Goal: Task Accomplishment & Management: Use online tool/utility

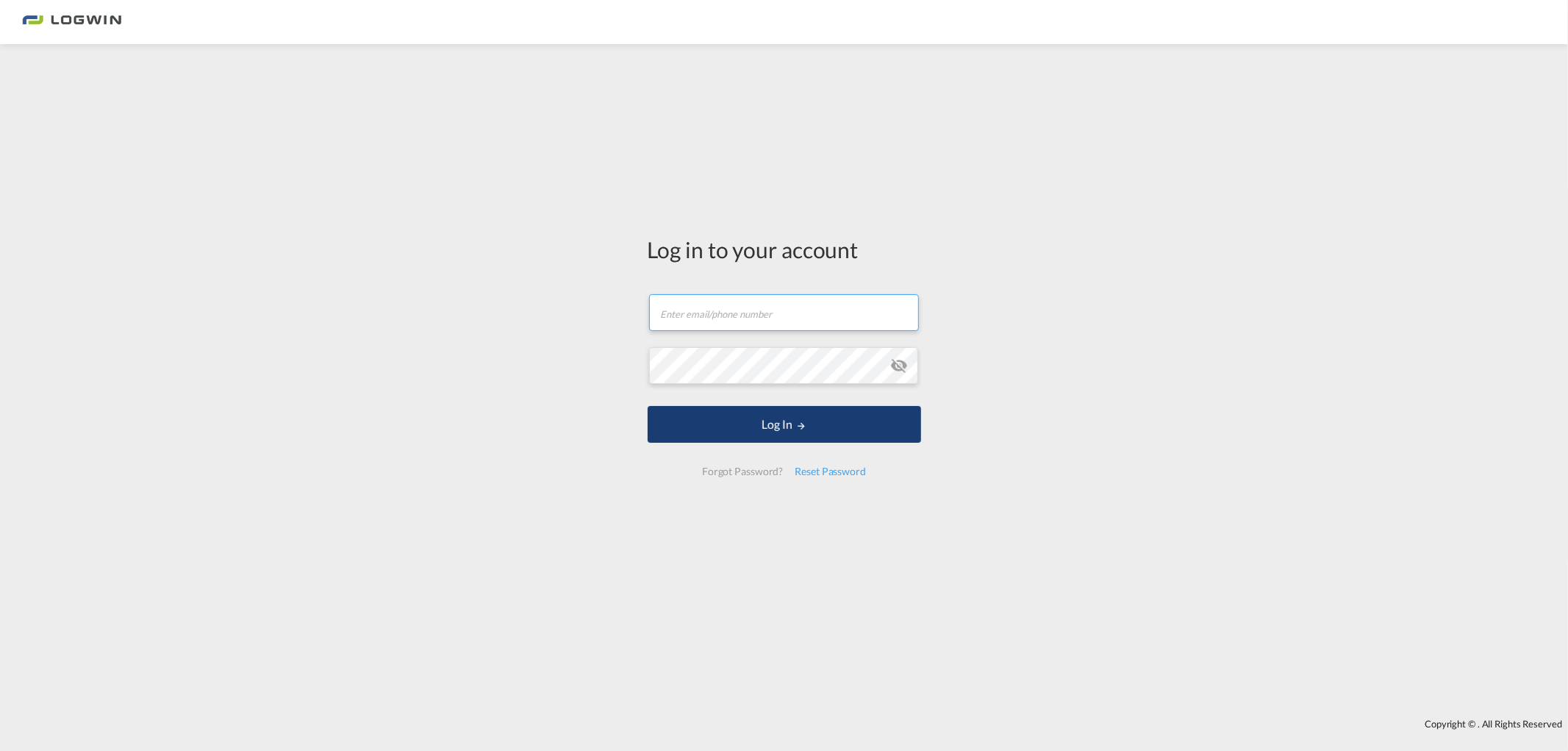
type input "[PERSON_NAME][EMAIL_ADDRESS][DOMAIN_NAME]"
click at [771, 412] on button "Log In" at bounding box center [785, 424] width 274 height 37
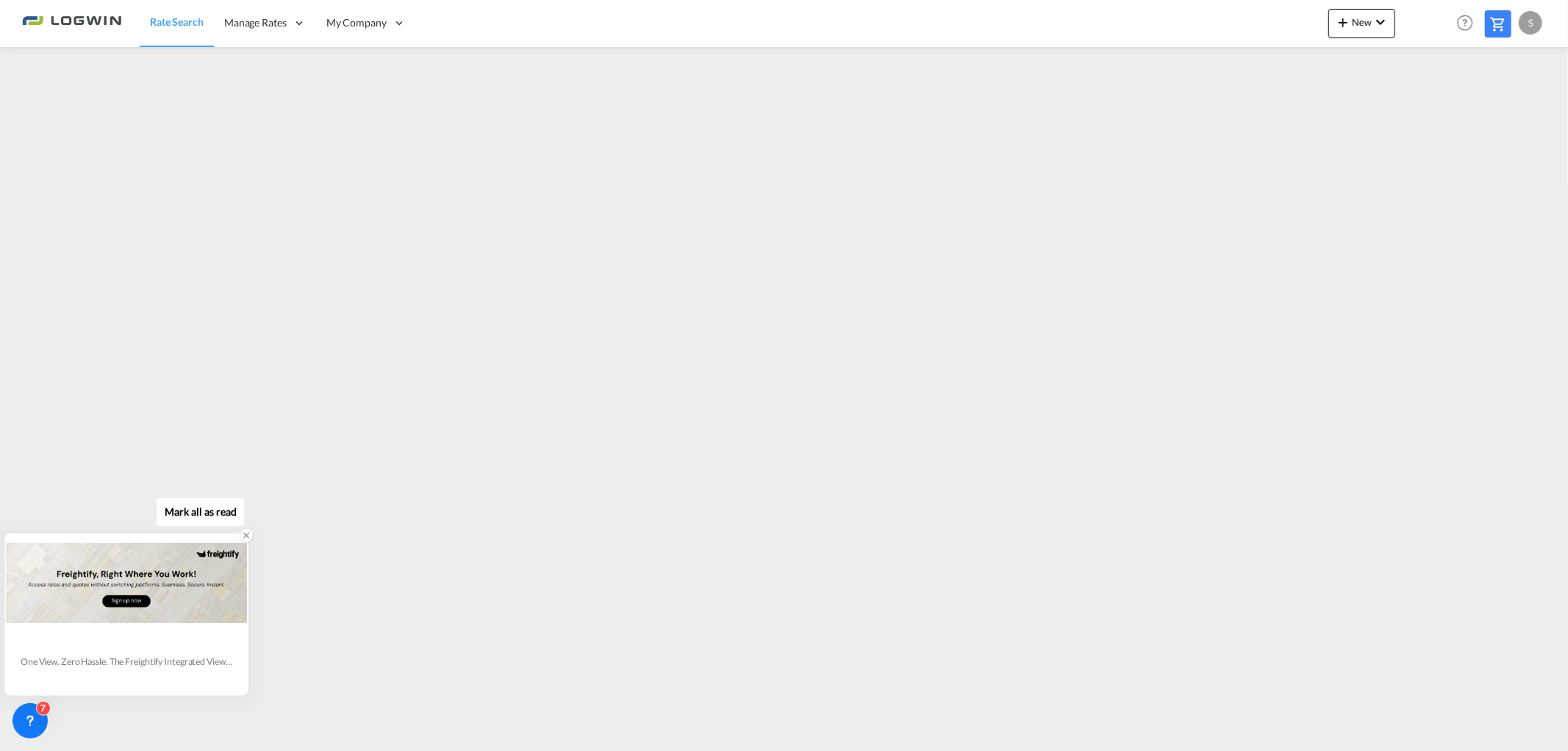
click at [245, 539] on icon at bounding box center [246, 535] width 10 height 10
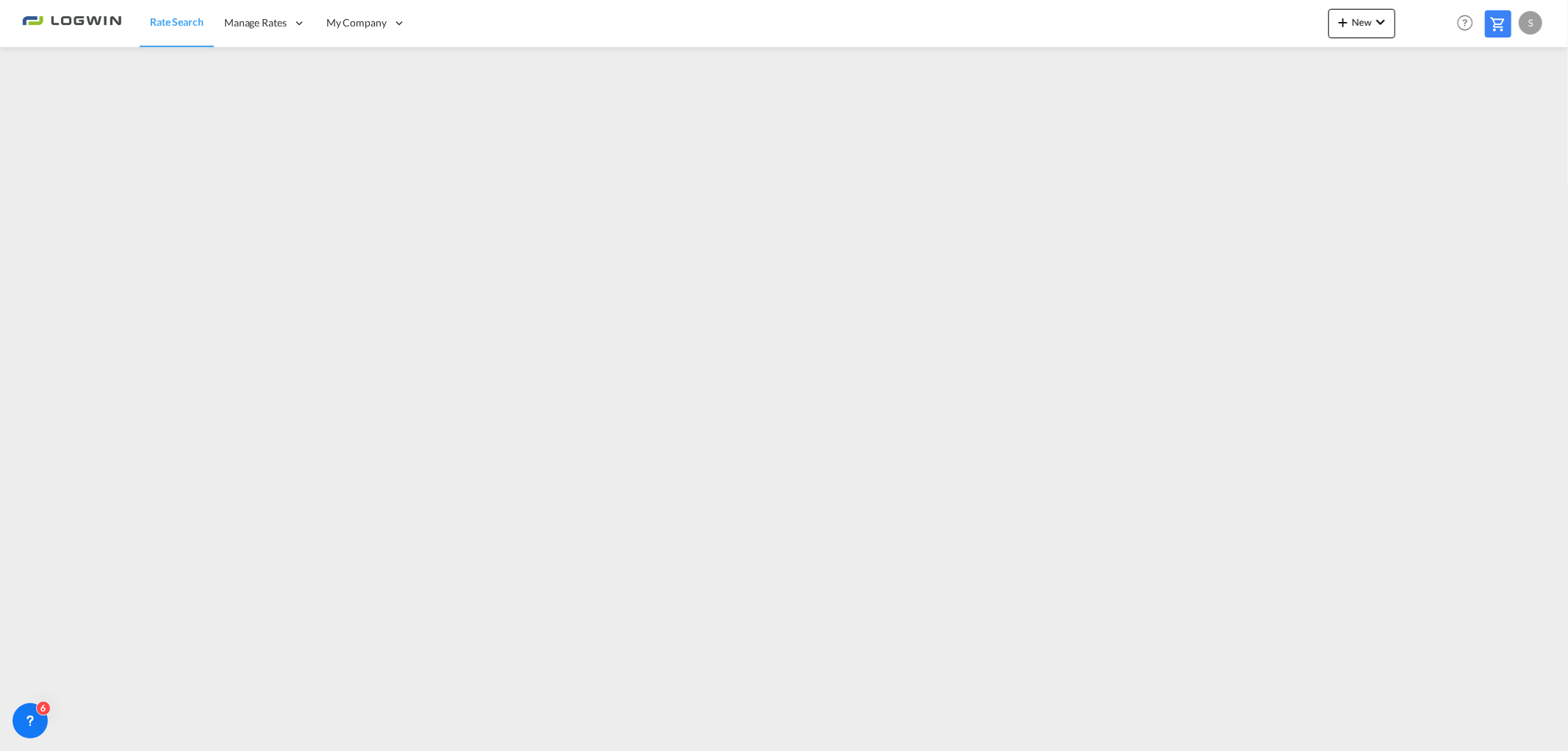
click at [466, 747] on md-content "Rate Search Manage Rates My Rate Files Sell Rates Shared Rates My Company" at bounding box center [784, 375] width 1568 height 751
